Goal: Task Accomplishment & Management: Manage account settings

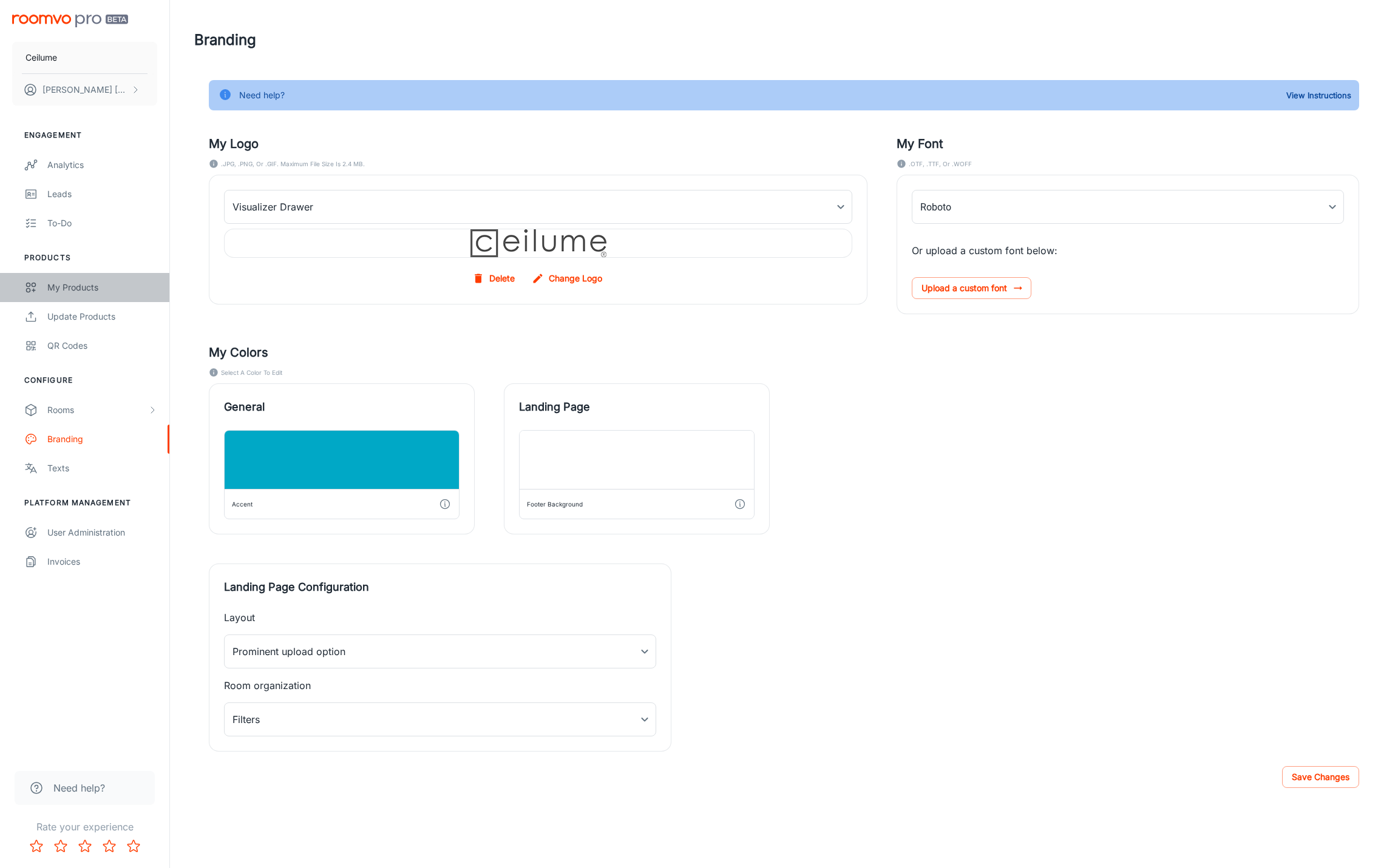
click at [81, 288] on div "My Products" at bounding box center [102, 287] width 110 height 13
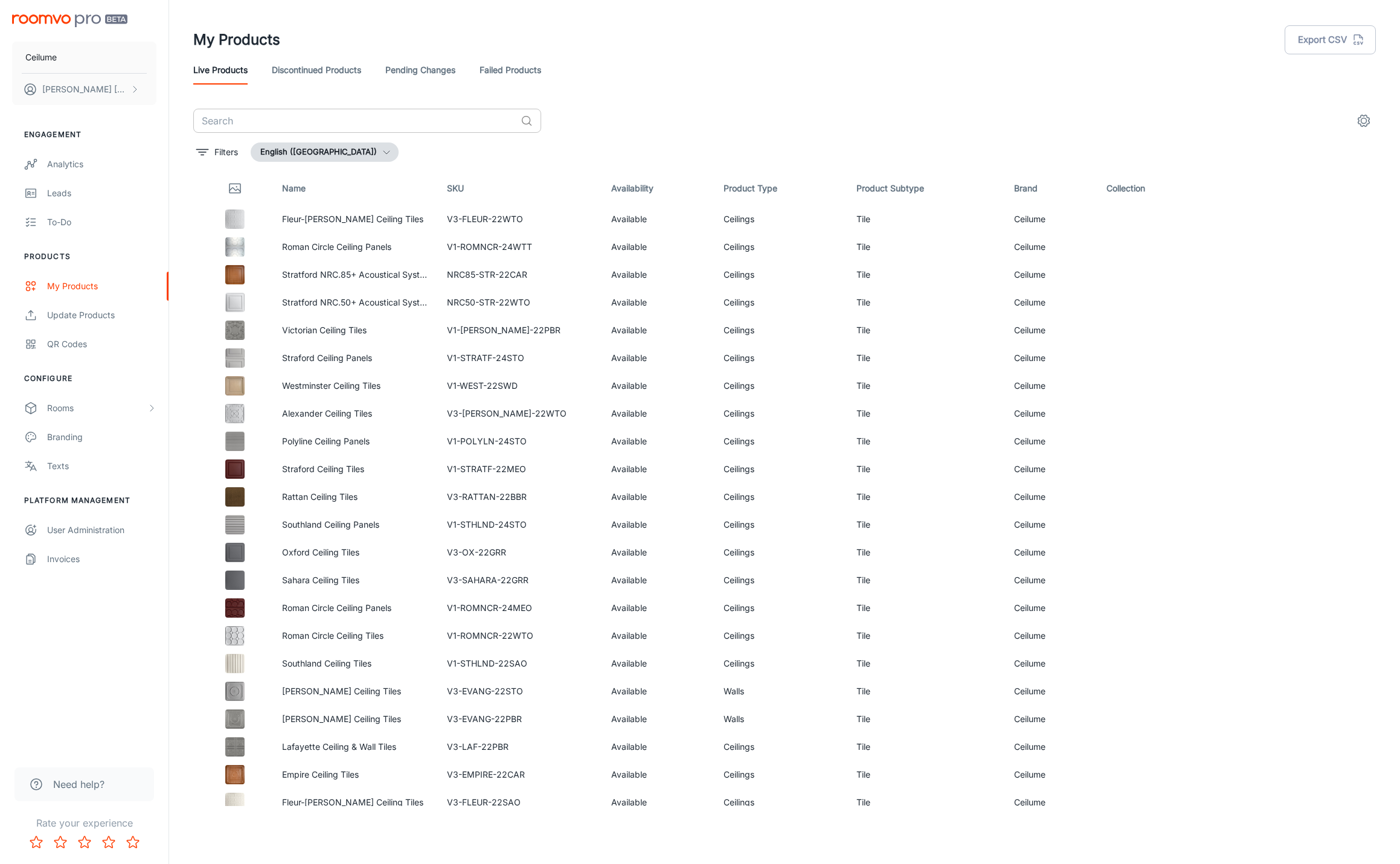
click at [371, 124] on input "text" at bounding box center [355, 120] width 323 height 24
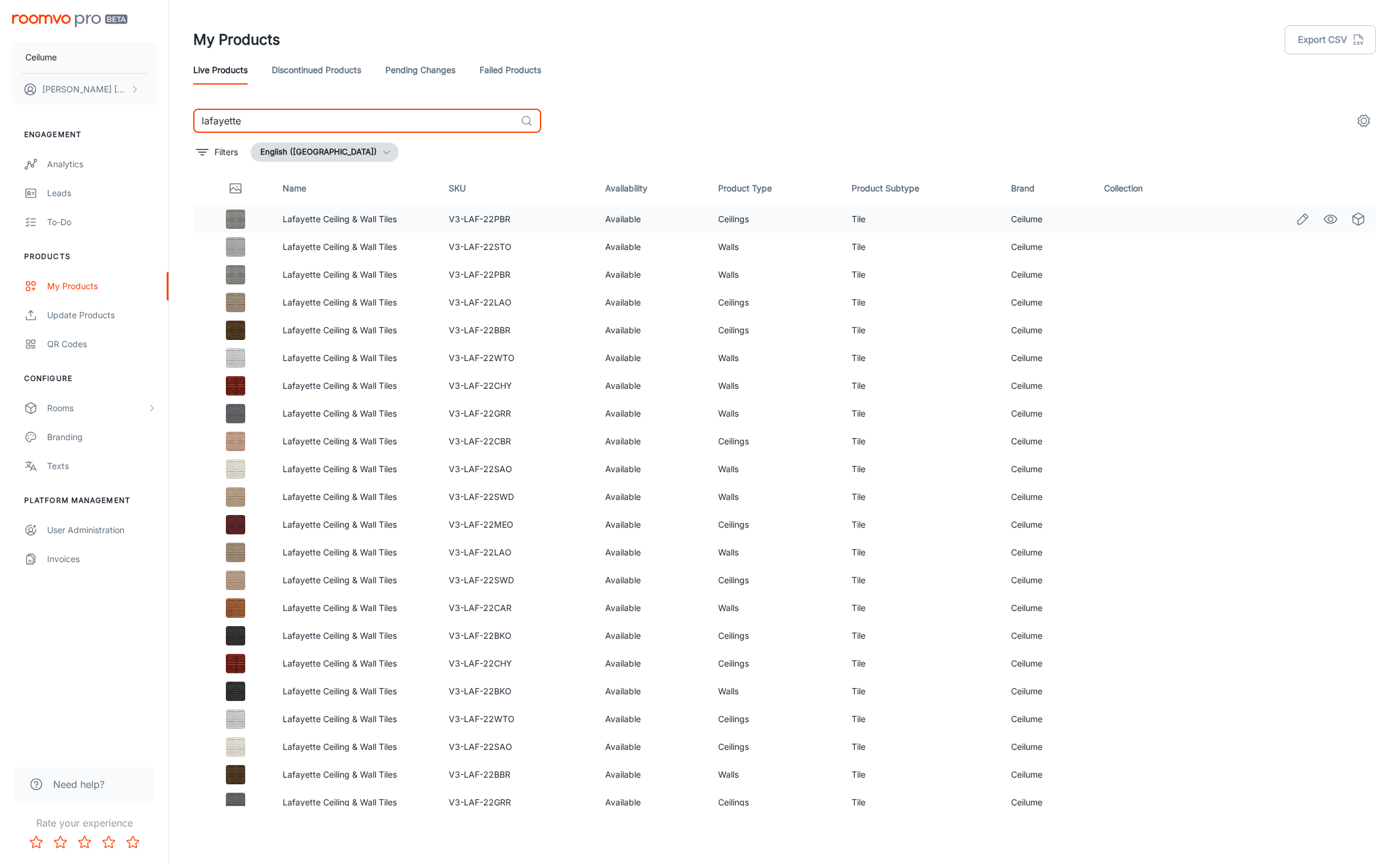
type input "lafayette"
click at [422, 217] on p "Lafayette Ceiling & Wall Tiles" at bounding box center [356, 219] width 147 height 13
click at [1362, 122] on circle "settings" at bounding box center [1364, 121] width 5 height 5
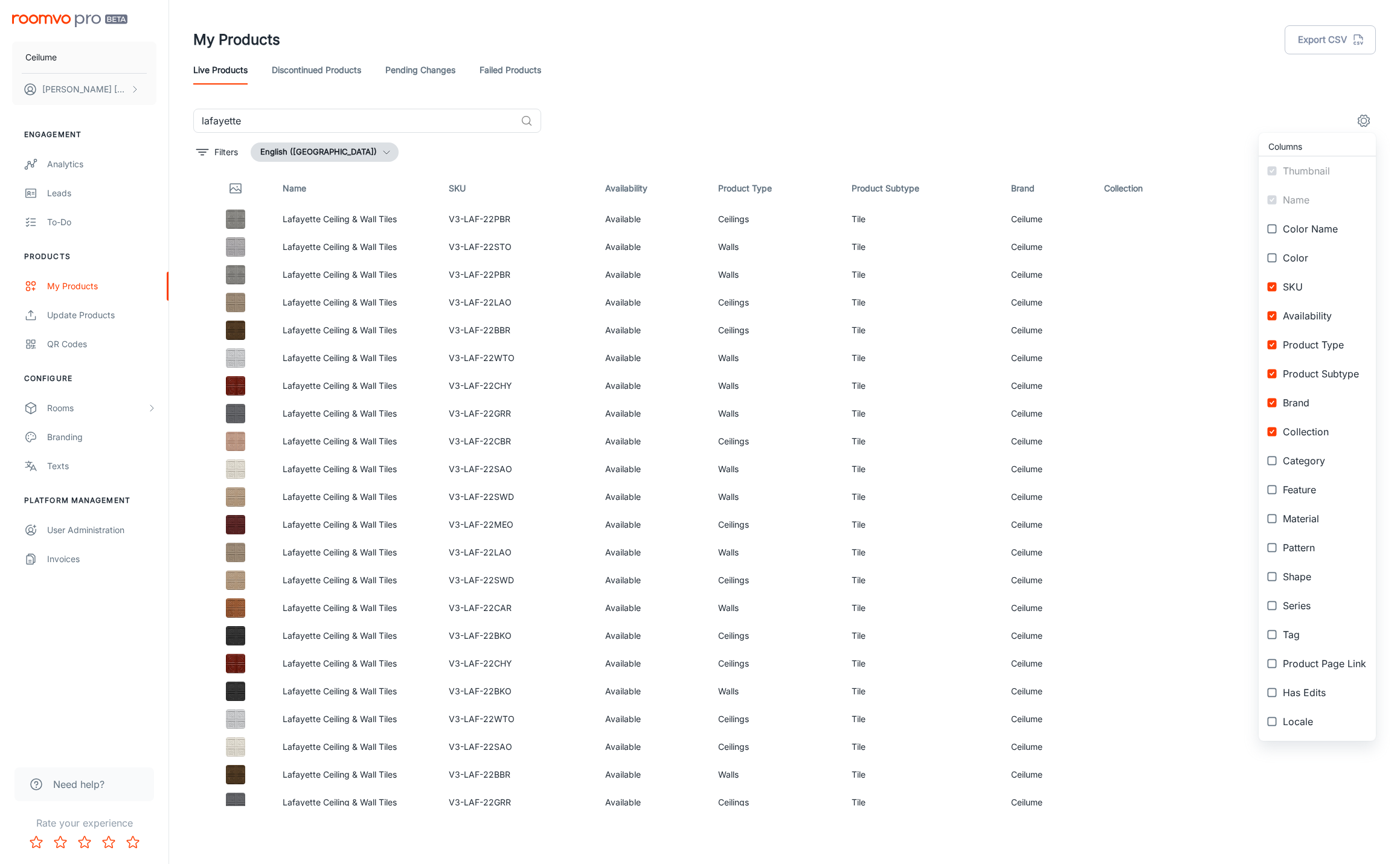
click at [1271, 373] on input "checkbox" at bounding box center [1272, 374] width 22 height 22
checkbox input "false"
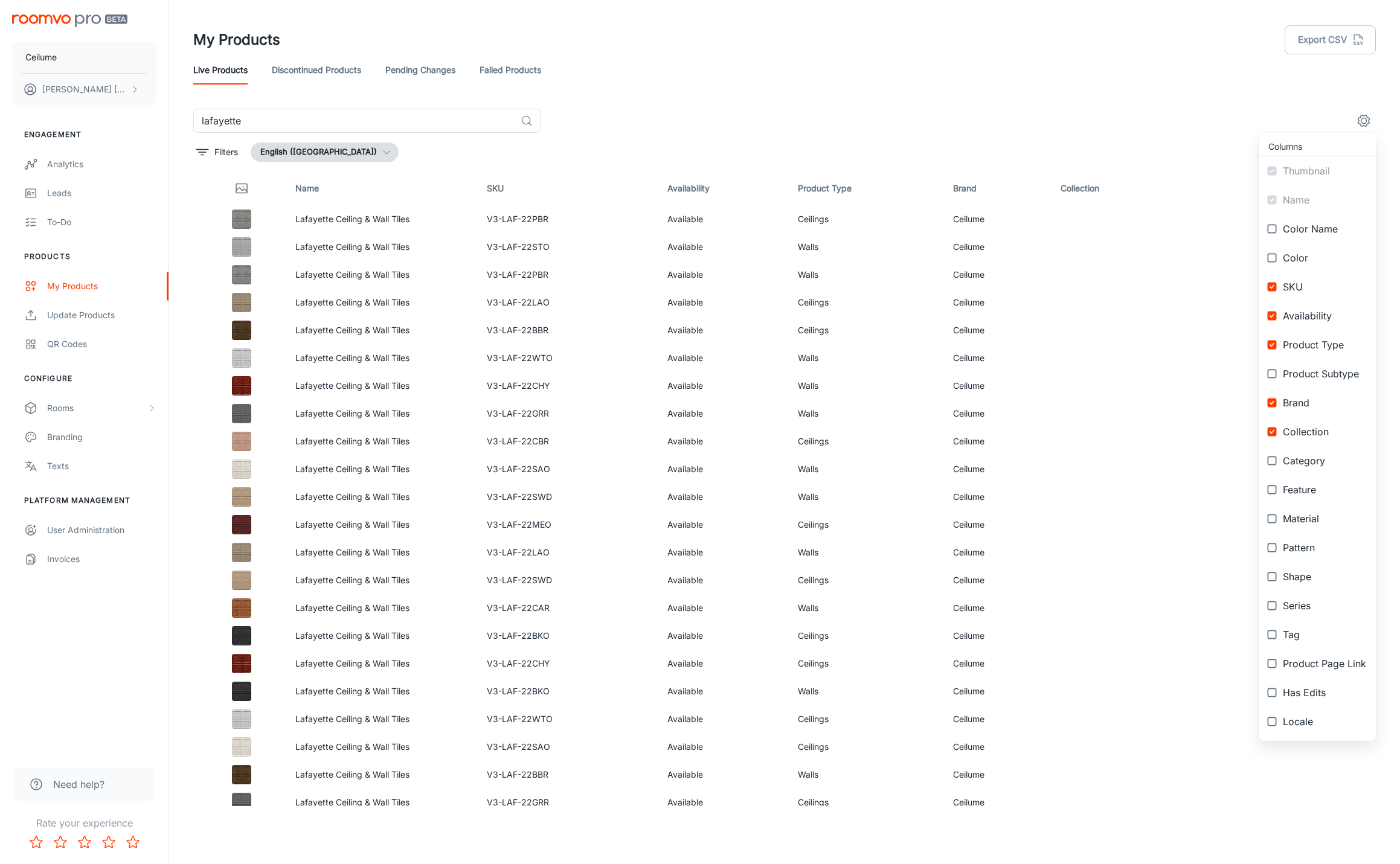
click at [1270, 402] on input "checkbox" at bounding box center [1272, 403] width 22 height 22
checkbox input "false"
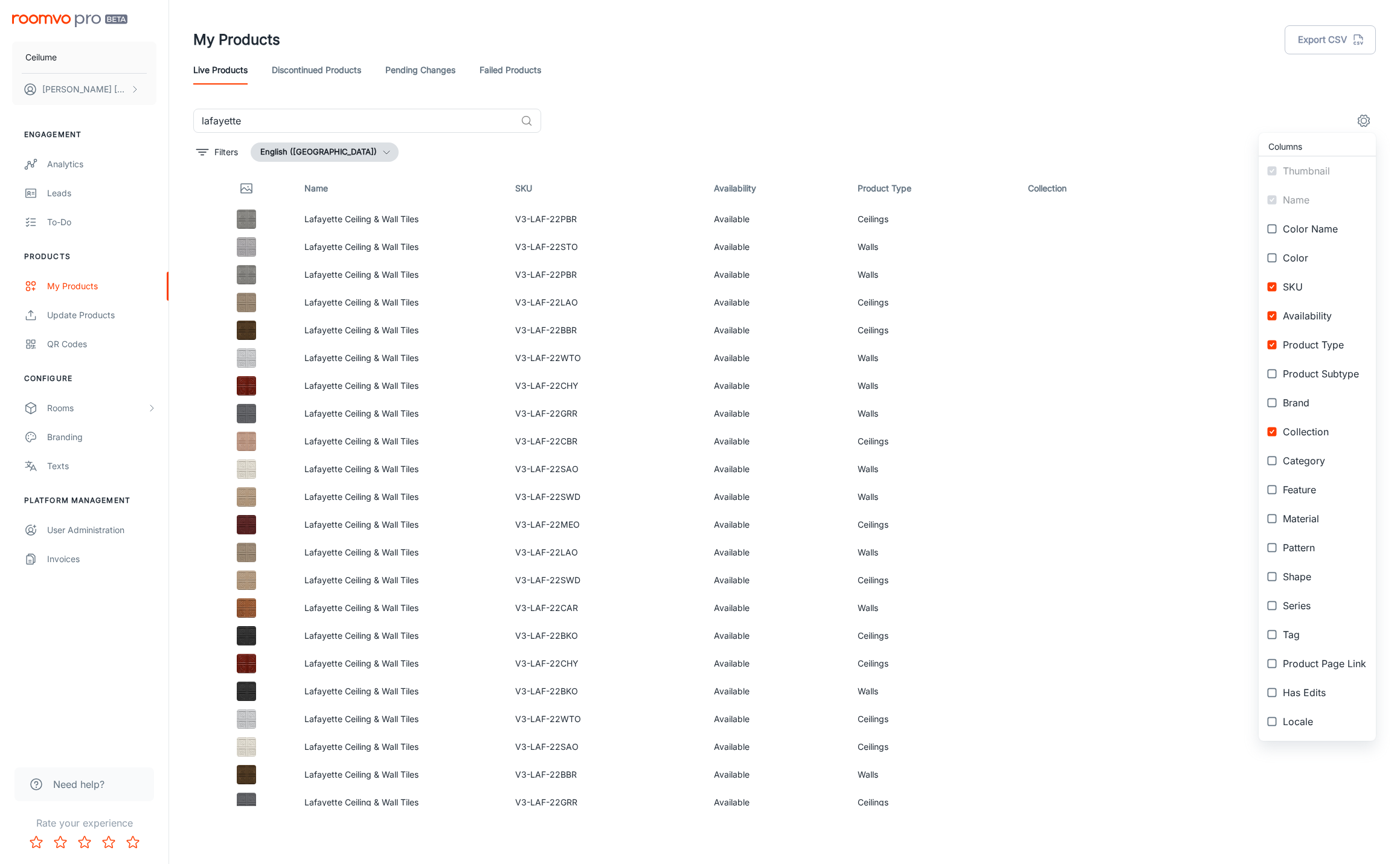
click at [1269, 432] on input "checkbox" at bounding box center [1272, 432] width 22 height 22
checkbox input "false"
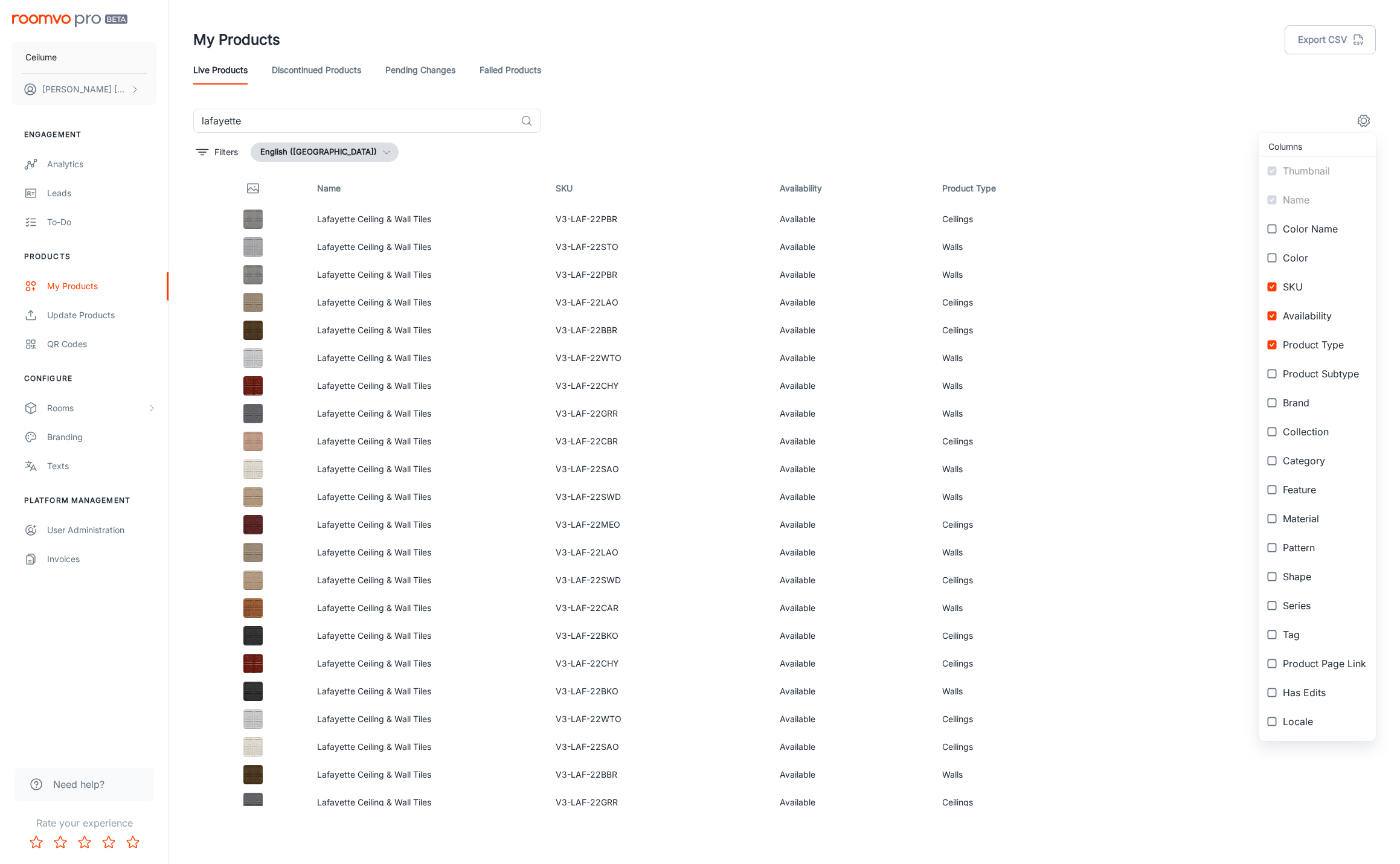
click at [1271, 316] on input "checkbox" at bounding box center [1272, 316] width 22 height 22
checkbox input "false"
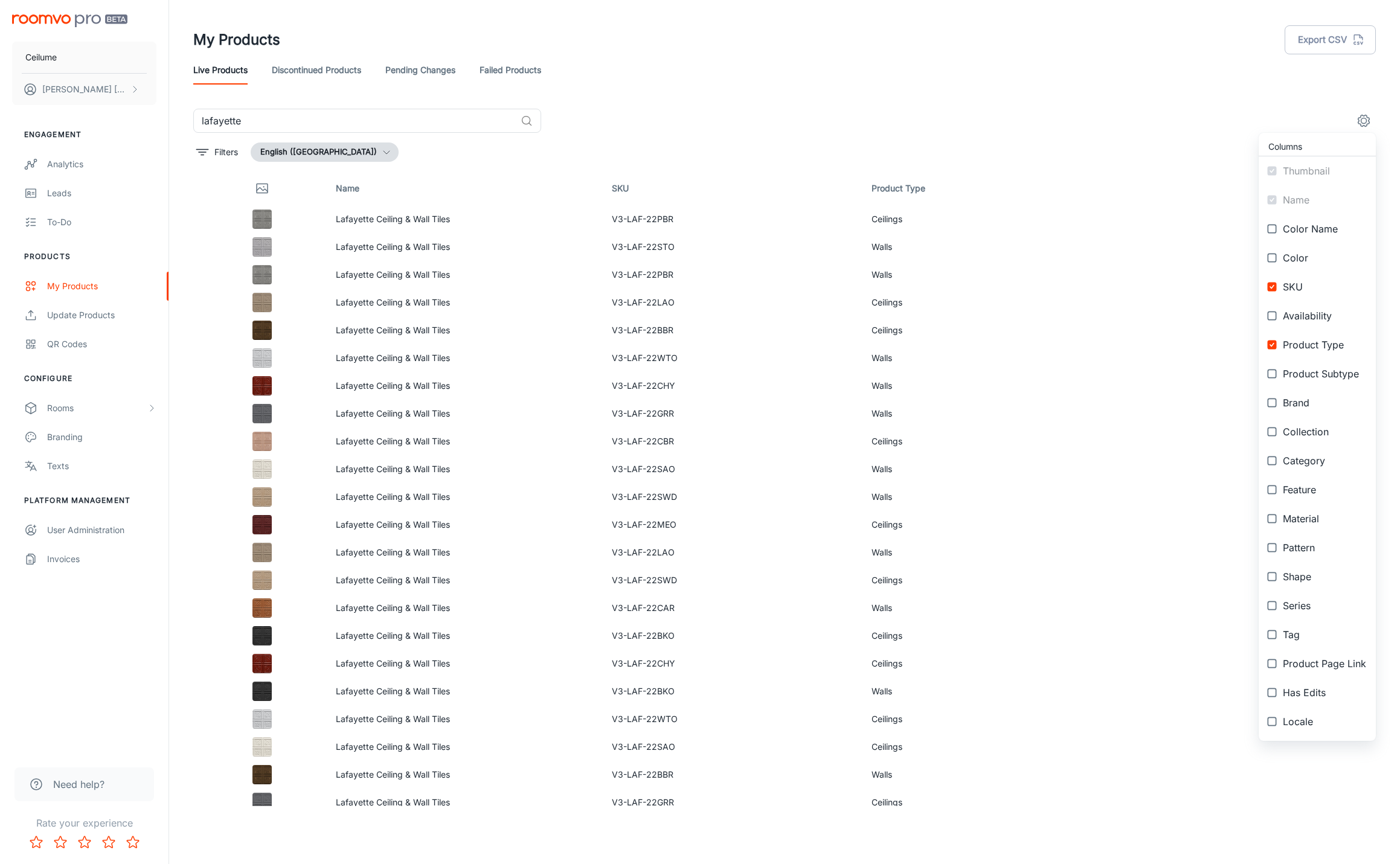
click at [893, 221] on div at bounding box center [700, 432] width 1400 height 864
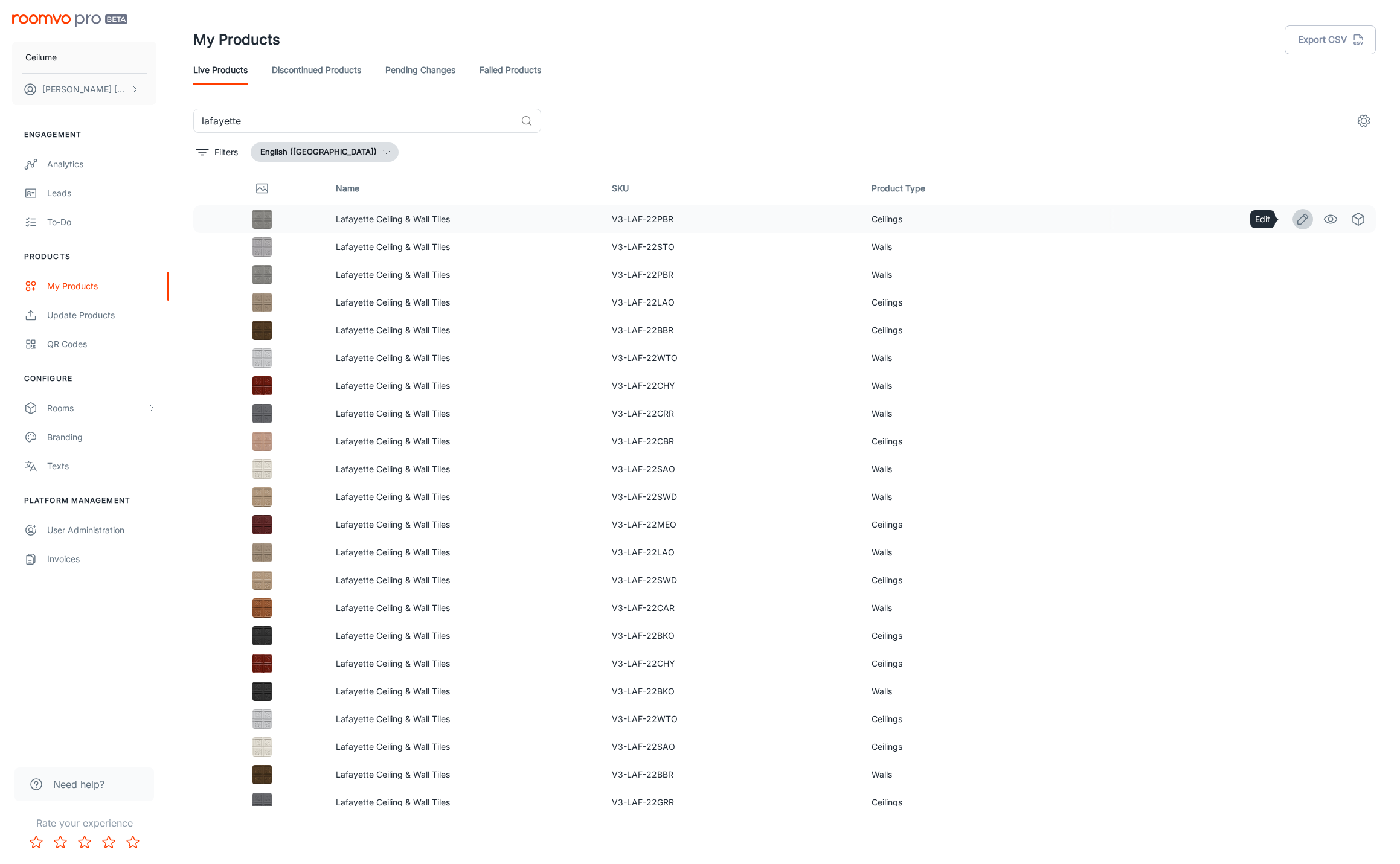
click at [1298, 221] on icon "Edit" at bounding box center [1302, 219] width 14 height 14
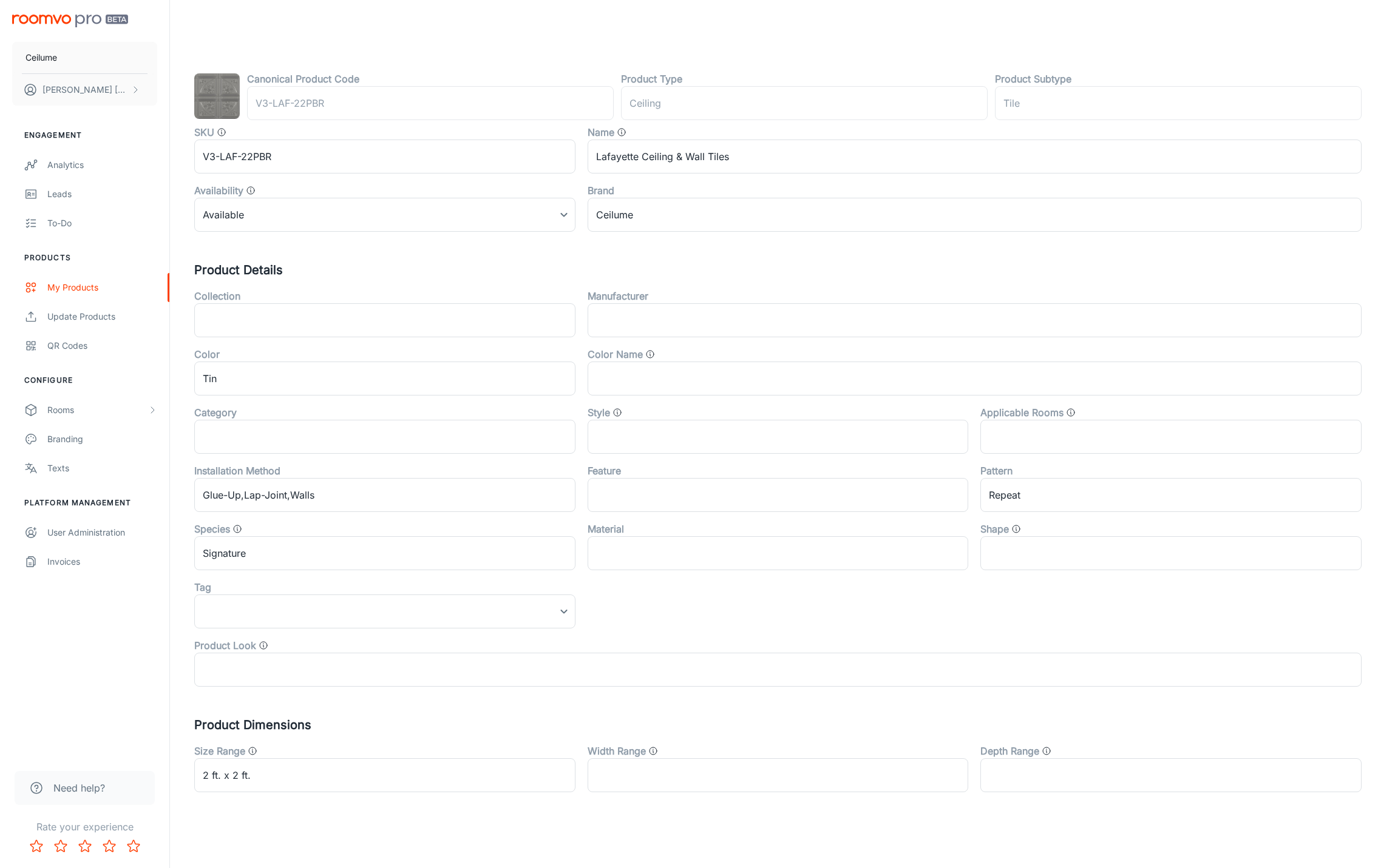
scroll to position [91, 0]
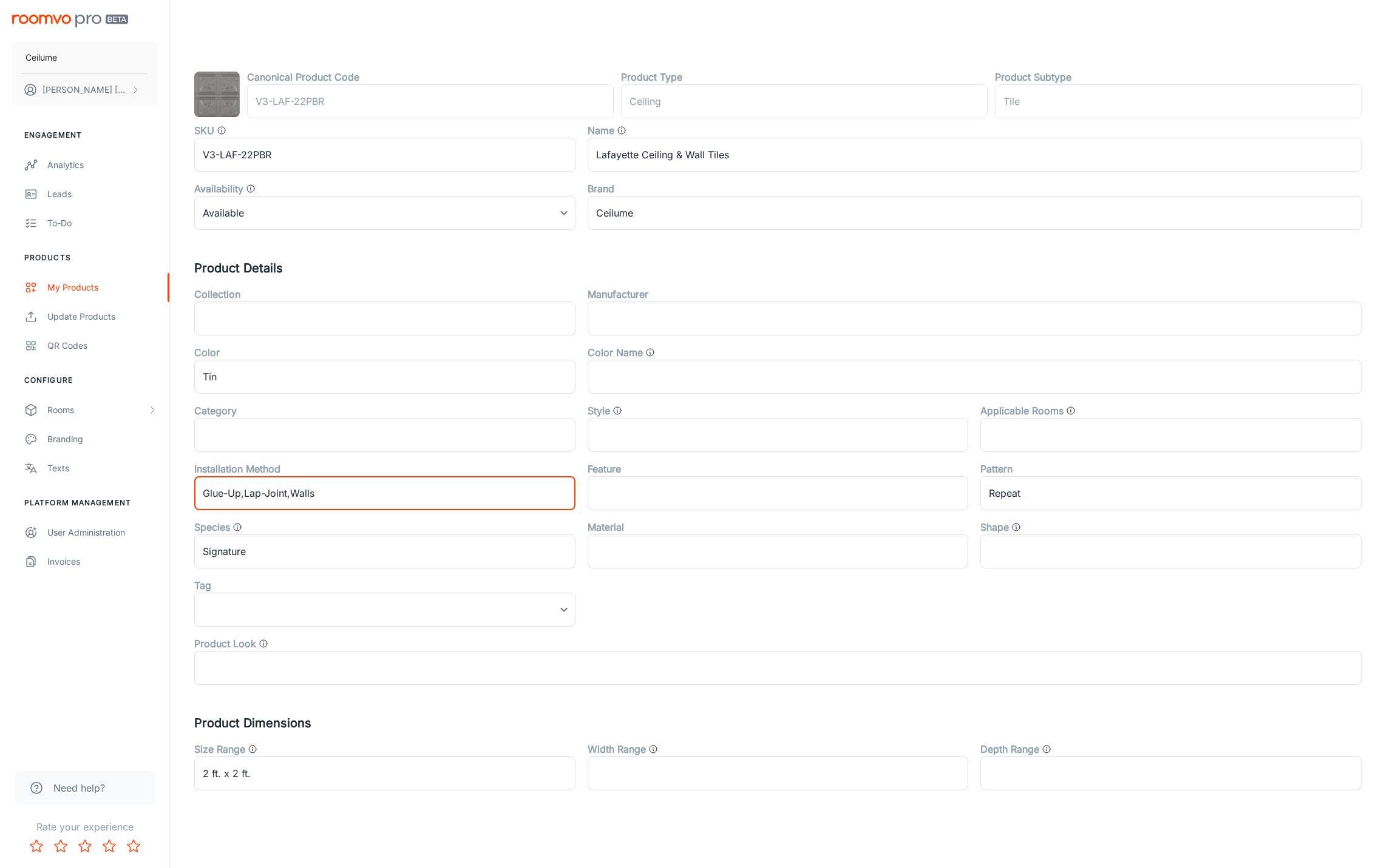
click at [340, 498] on input "Glue-Up,Lap-Joint,Walls" at bounding box center [385, 493] width 381 height 34
type input "Glue-Up,Lap-Joint"
click at [358, 461] on div "Installation Method" at bounding box center [385, 468] width 381 height 14
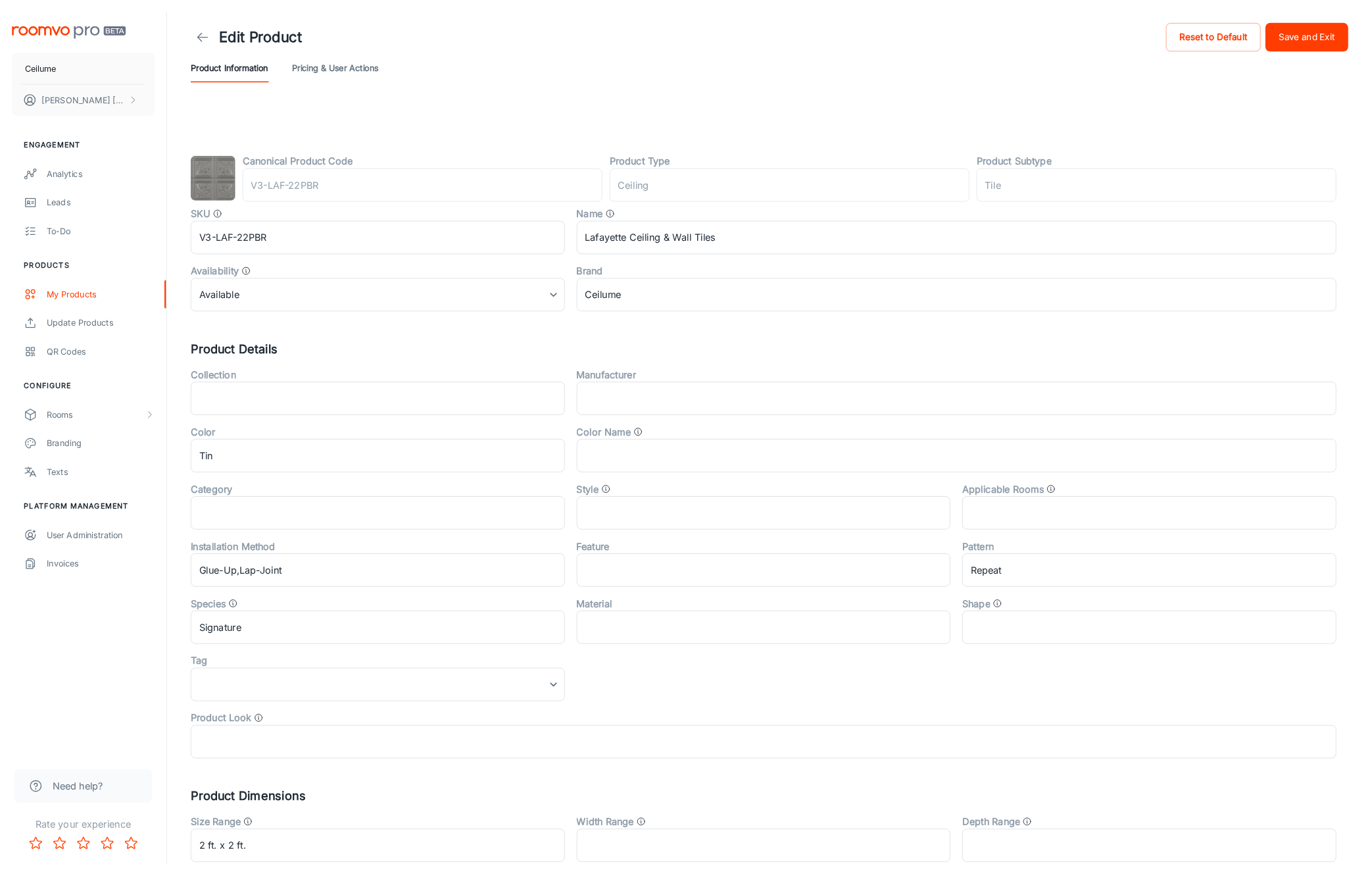
scroll to position [0, 0]
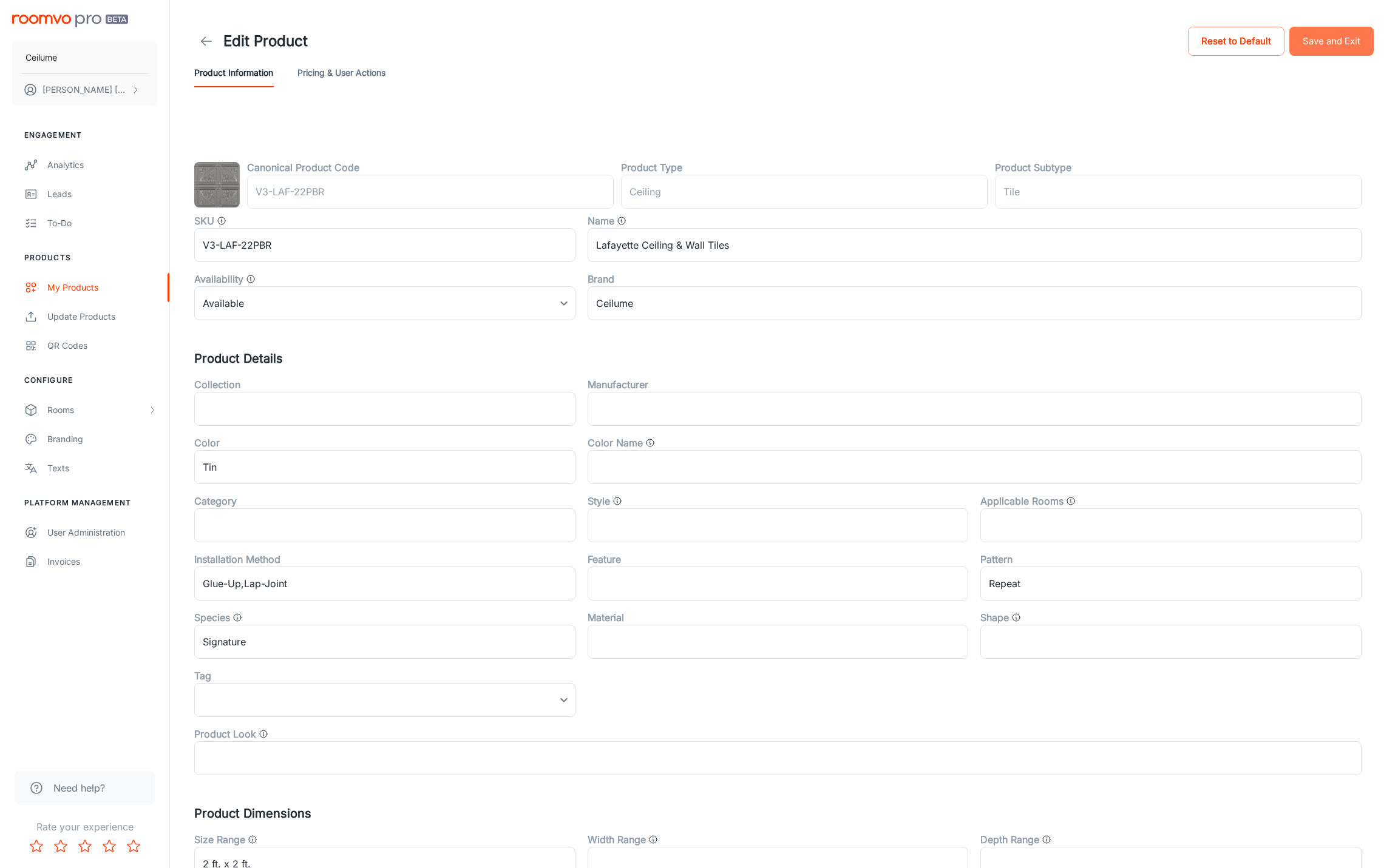
click at [1332, 45] on button "Save and Exit" at bounding box center [1331, 41] width 84 height 29
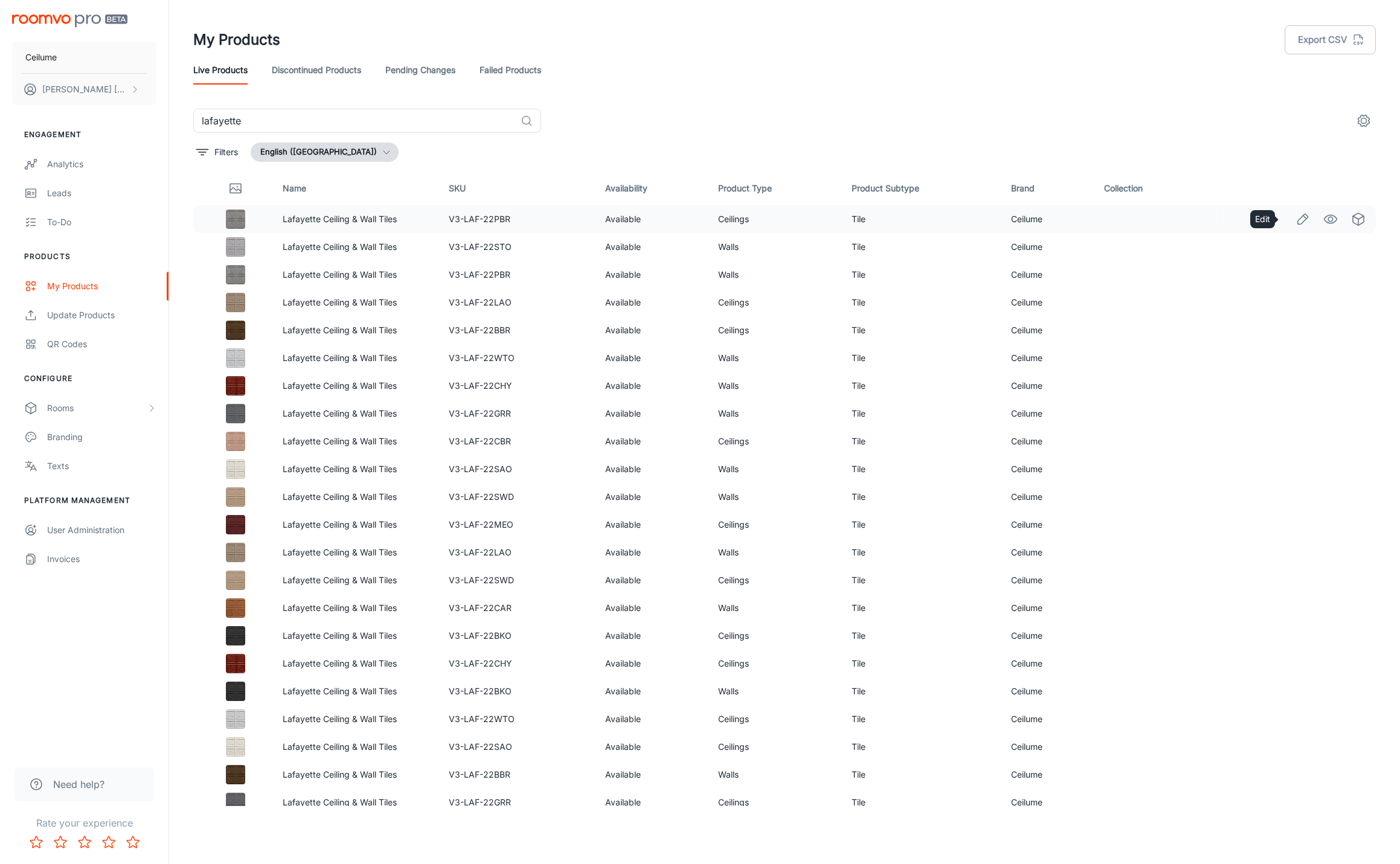
click at [1297, 217] on icon "Edit" at bounding box center [1302, 219] width 14 height 14
